Goal: Check status: Check status

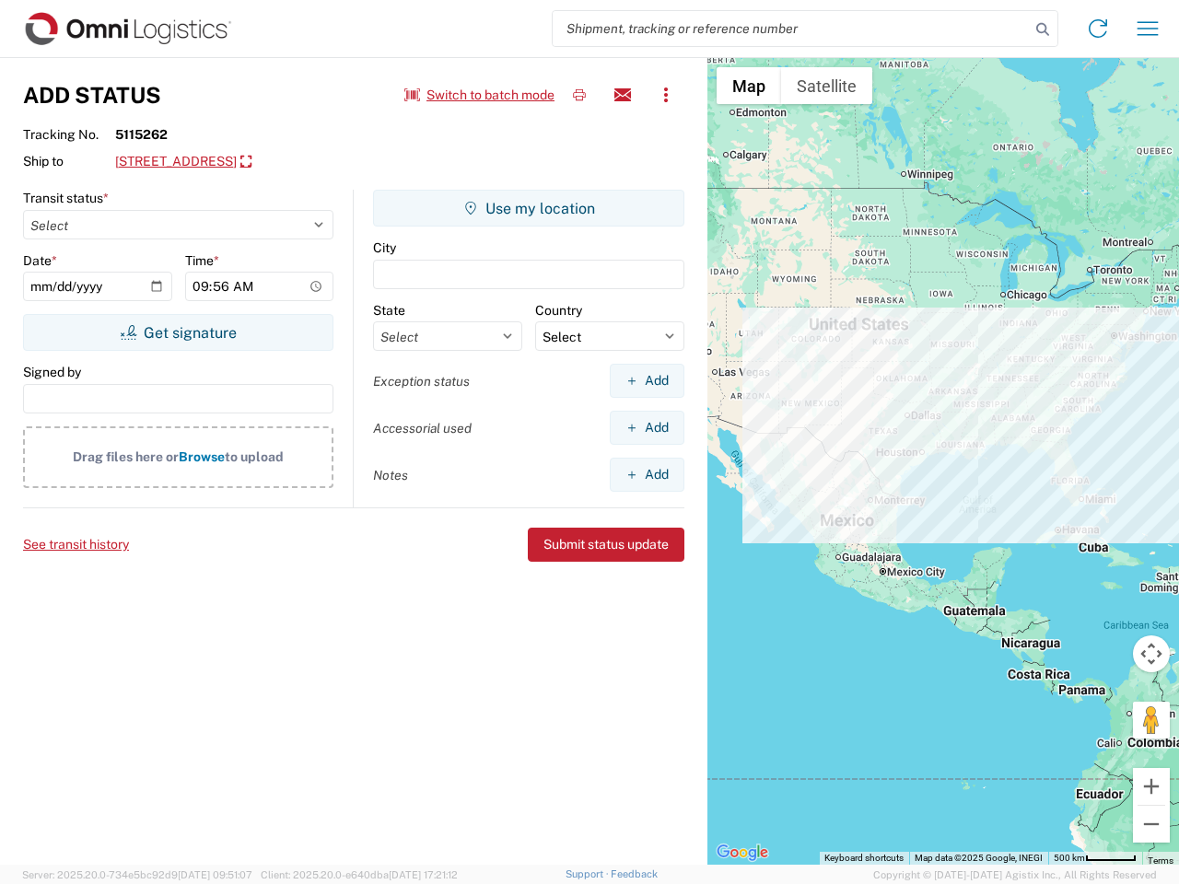
click at [791, 29] on input "search" at bounding box center [791, 28] width 477 height 35
click at [1043, 29] on icon at bounding box center [1043, 30] width 26 height 26
click at [1098, 29] on icon at bounding box center [1097, 28] width 29 height 29
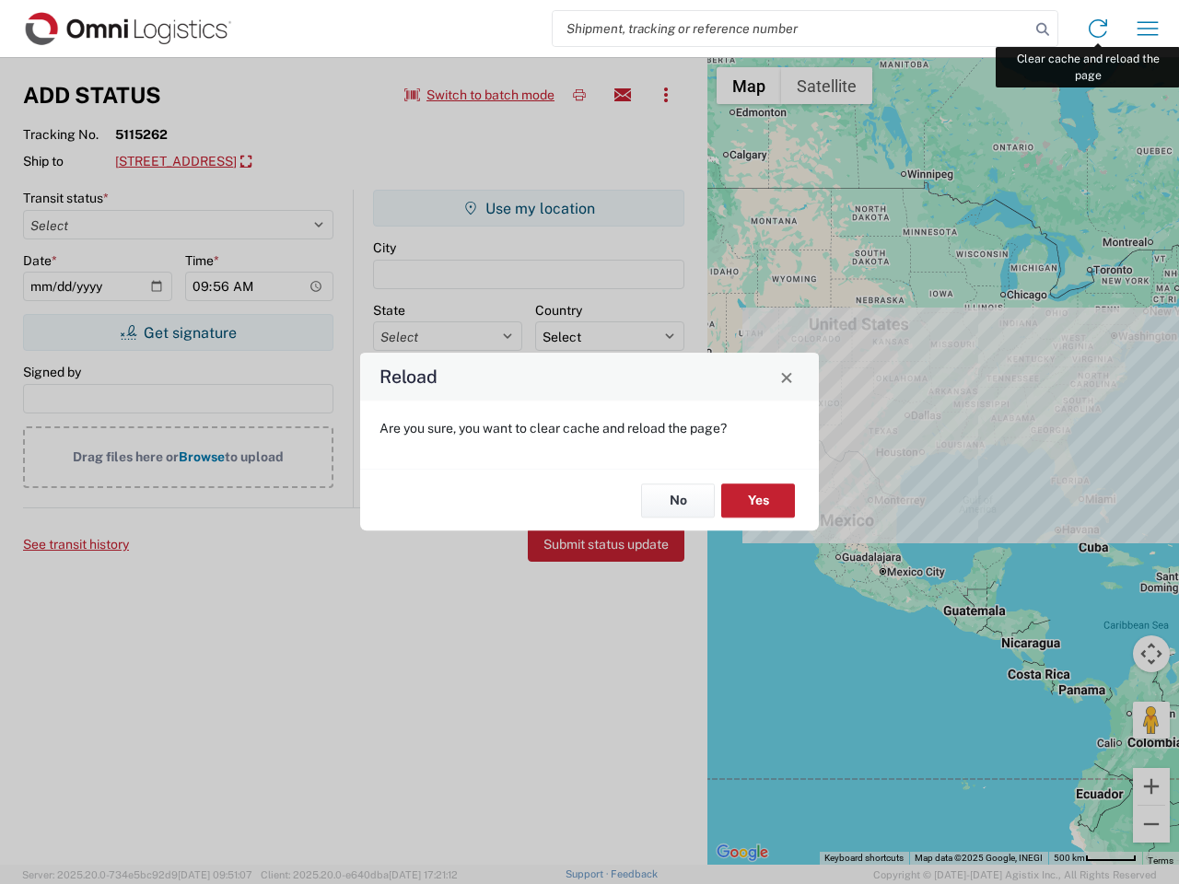
click at [1148, 29] on div "Reload Are you sure, you want to clear cache and reload the page? No Yes" at bounding box center [589, 442] width 1179 height 884
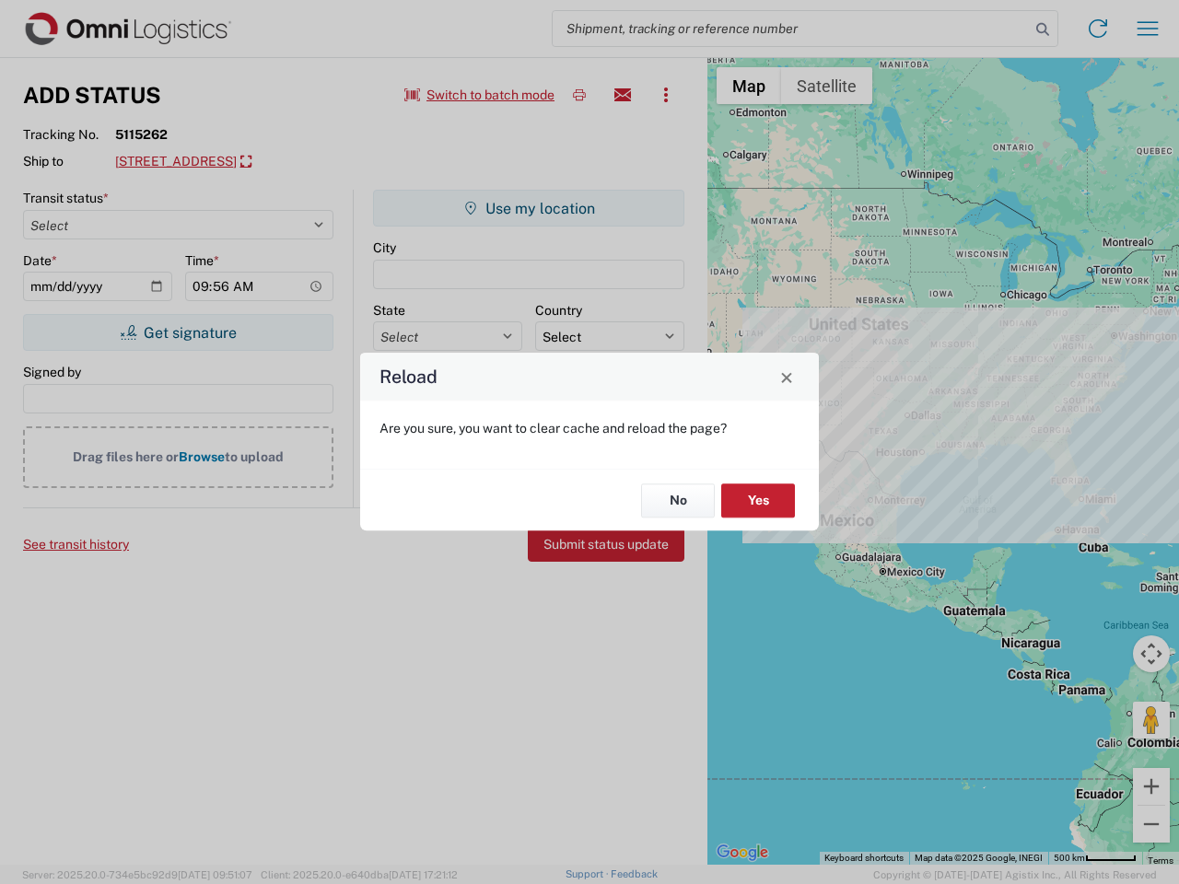
click at [480, 95] on div "Reload Are you sure, you want to clear cache and reload the page? No Yes" at bounding box center [589, 442] width 1179 height 884
click at [579, 95] on div "Reload Are you sure, you want to clear cache and reload the page? No Yes" at bounding box center [589, 442] width 1179 height 884
click at [623, 95] on div "Reload Are you sure, you want to clear cache and reload the page? No Yes" at bounding box center [589, 442] width 1179 height 884
click at [666, 95] on div "Reload Are you sure, you want to clear cache and reload the page? No Yes" at bounding box center [589, 442] width 1179 height 884
click at [285, 162] on div "Reload Are you sure, you want to clear cache and reload the page? No Yes" at bounding box center [589, 442] width 1179 height 884
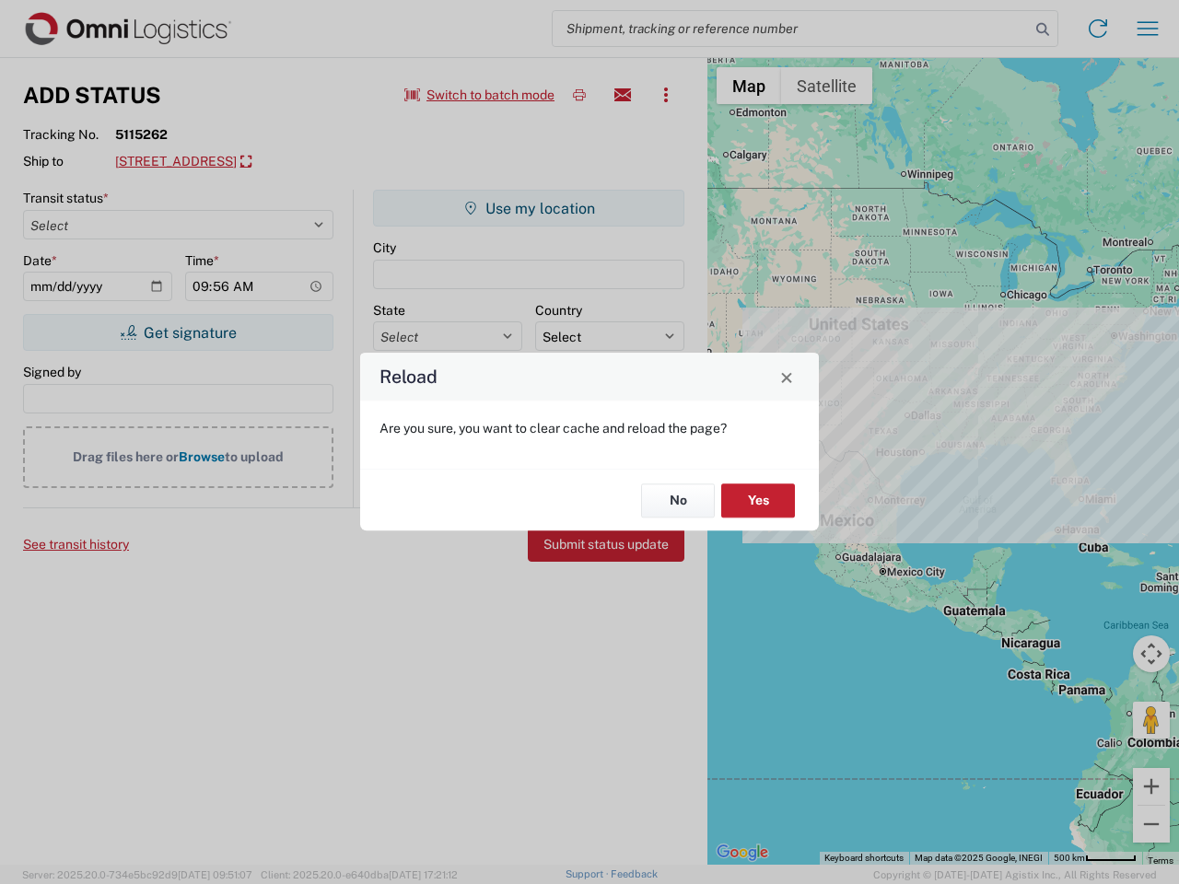
click at [178, 332] on div "Reload Are you sure, you want to clear cache and reload the page? No Yes" at bounding box center [589, 442] width 1179 height 884
